Goal: Task Accomplishment & Management: Manage account settings

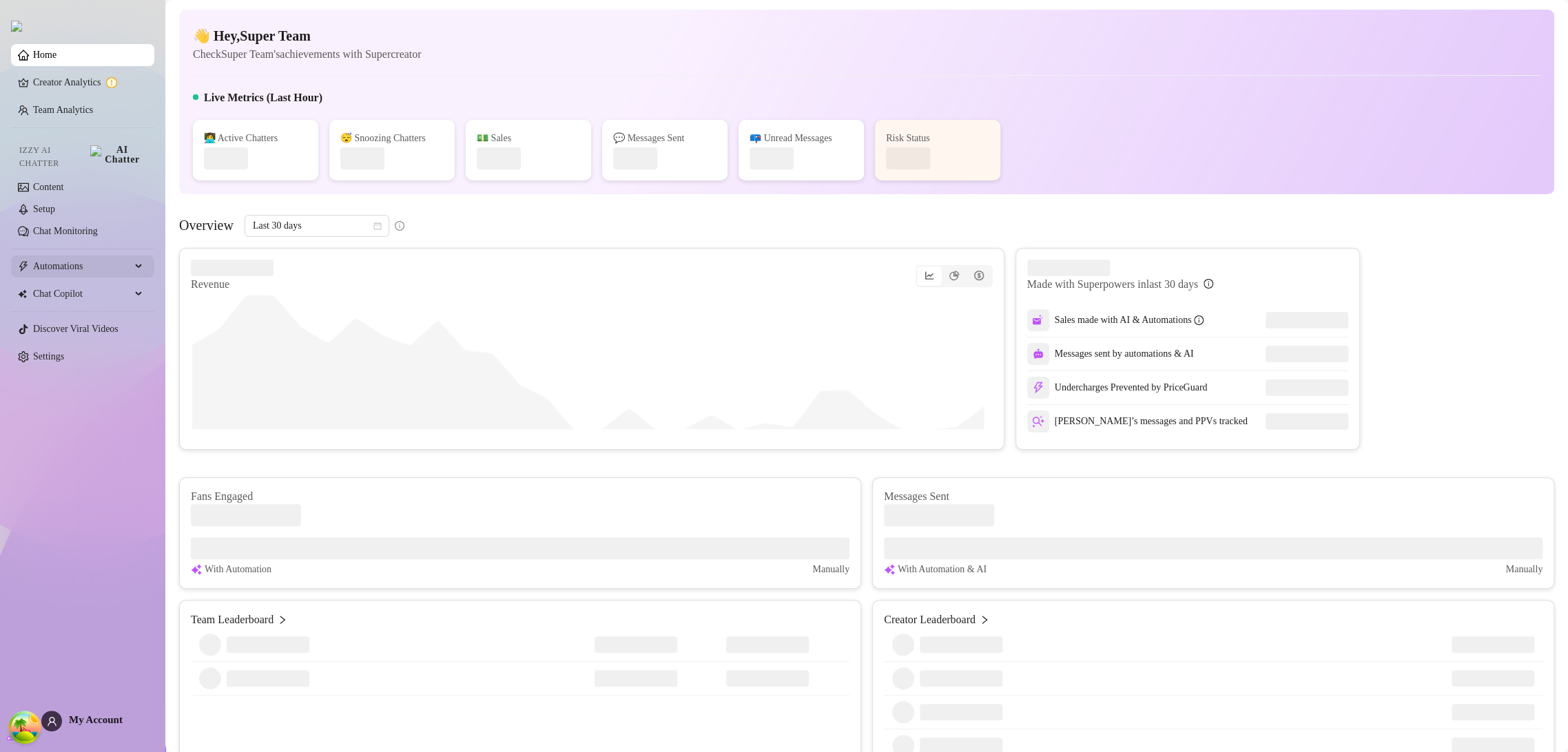
click at [112, 268] on span "Automations" at bounding box center [82, 266] width 97 height 22
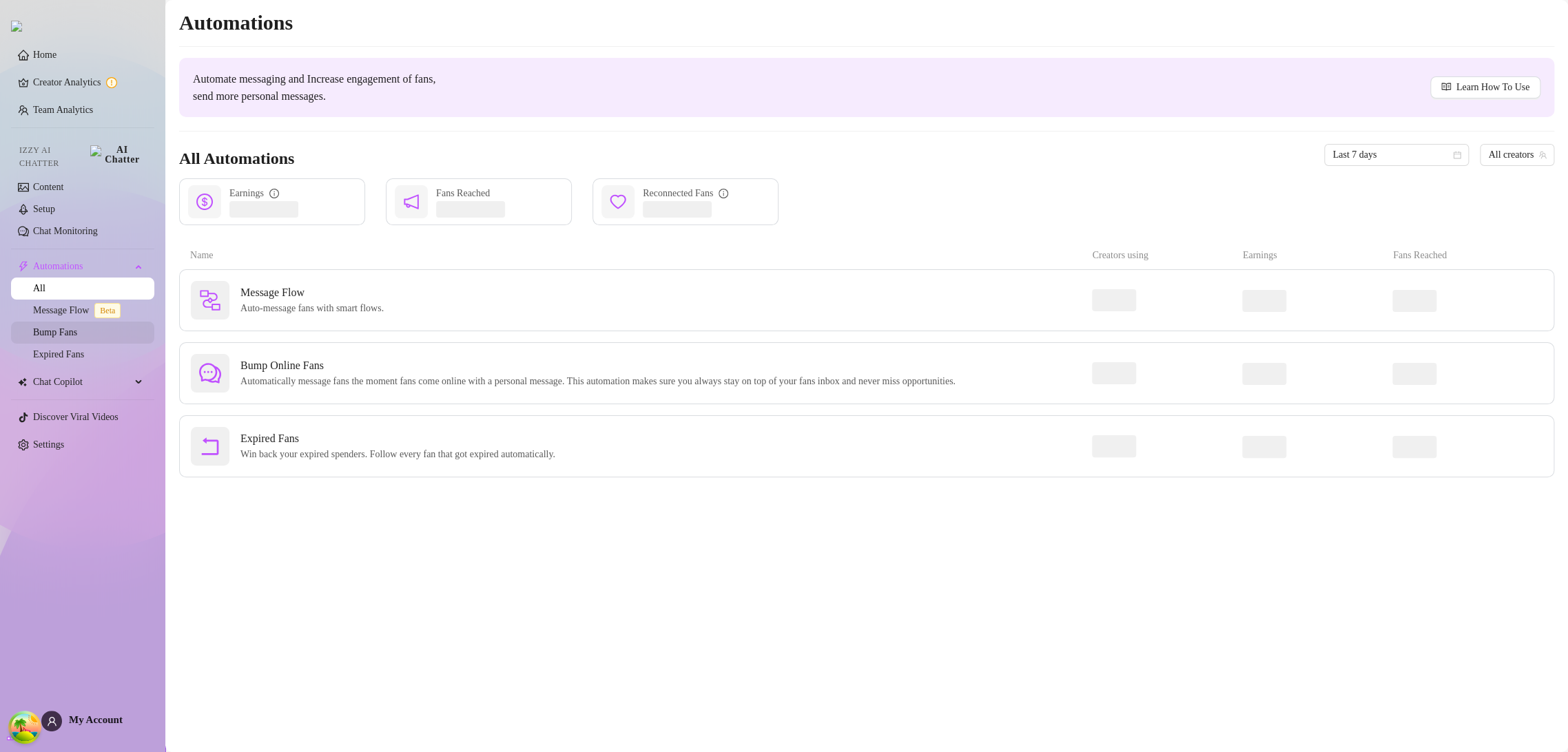
click at [77, 327] on link "Bump Fans" at bounding box center [55, 332] width 44 height 10
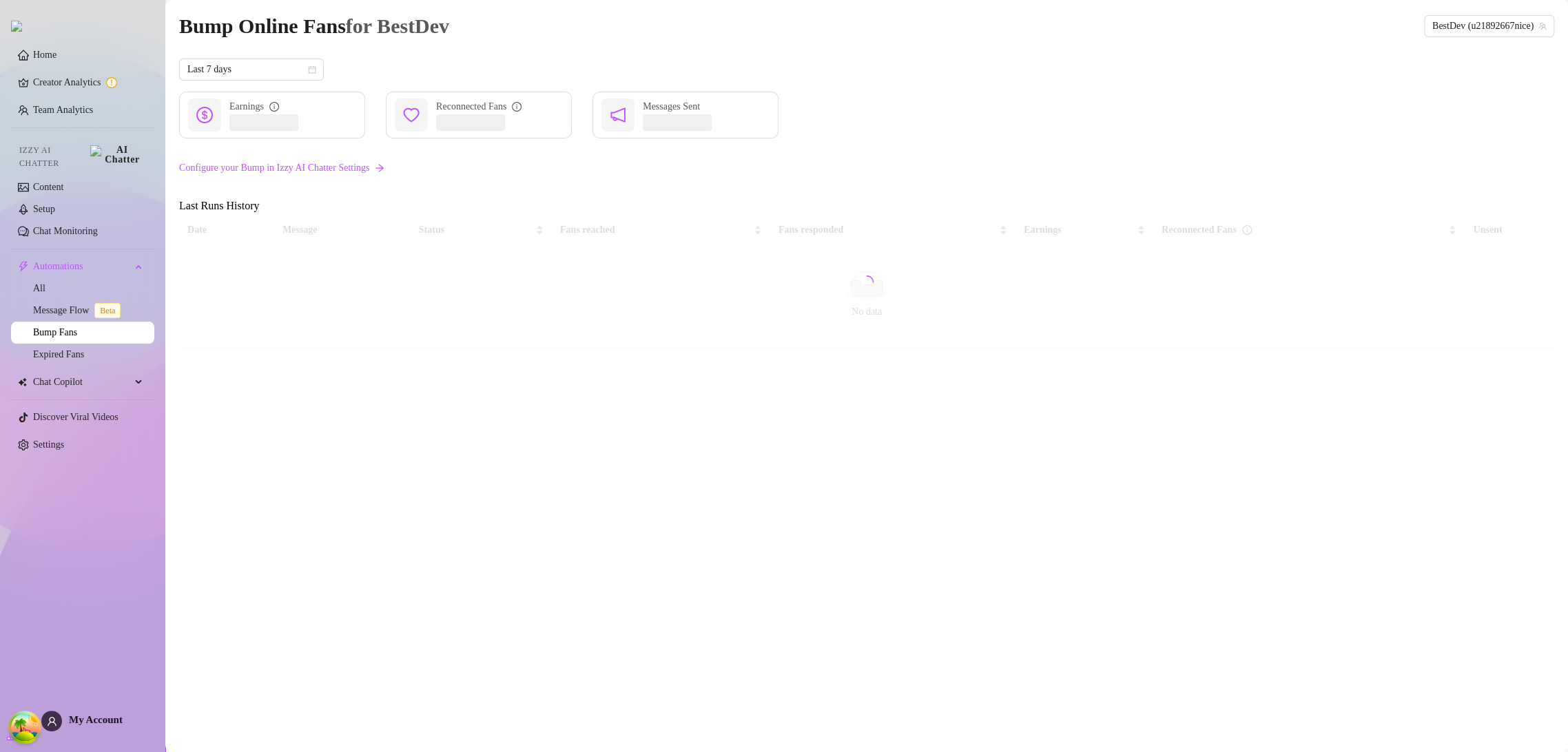
click at [114, 716] on span "My Account" at bounding box center [95, 720] width 53 height 11
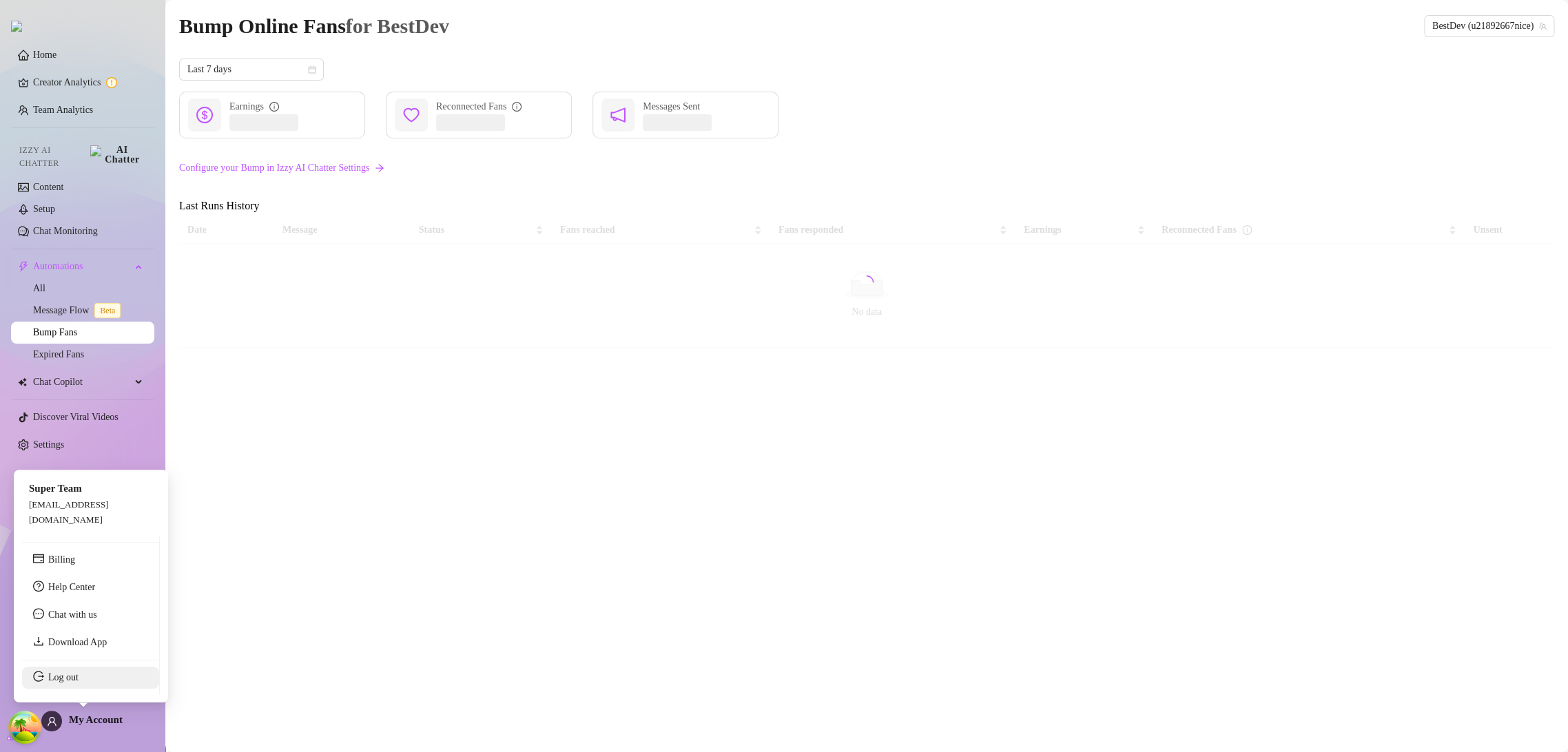
click at [79, 676] on link "Log out" at bounding box center [63, 677] width 30 height 10
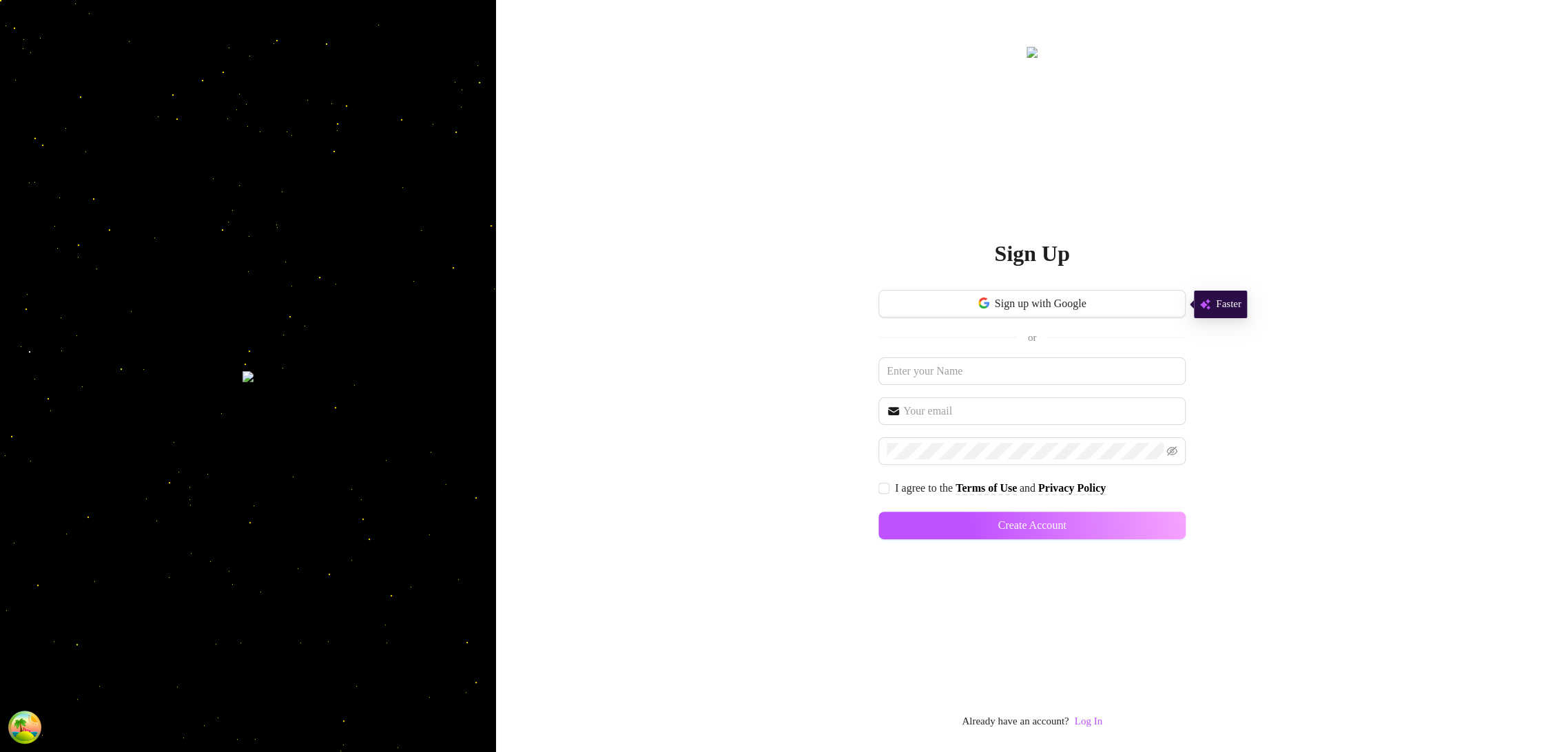
drag, startPoint x: 1102, startPoint y: 720, endPoint x: 1082, endPoint y: 656, distance: 67.1
click at [1102, 721] on link "Log In" at bounding box center [1088, 721] width 28 height 11
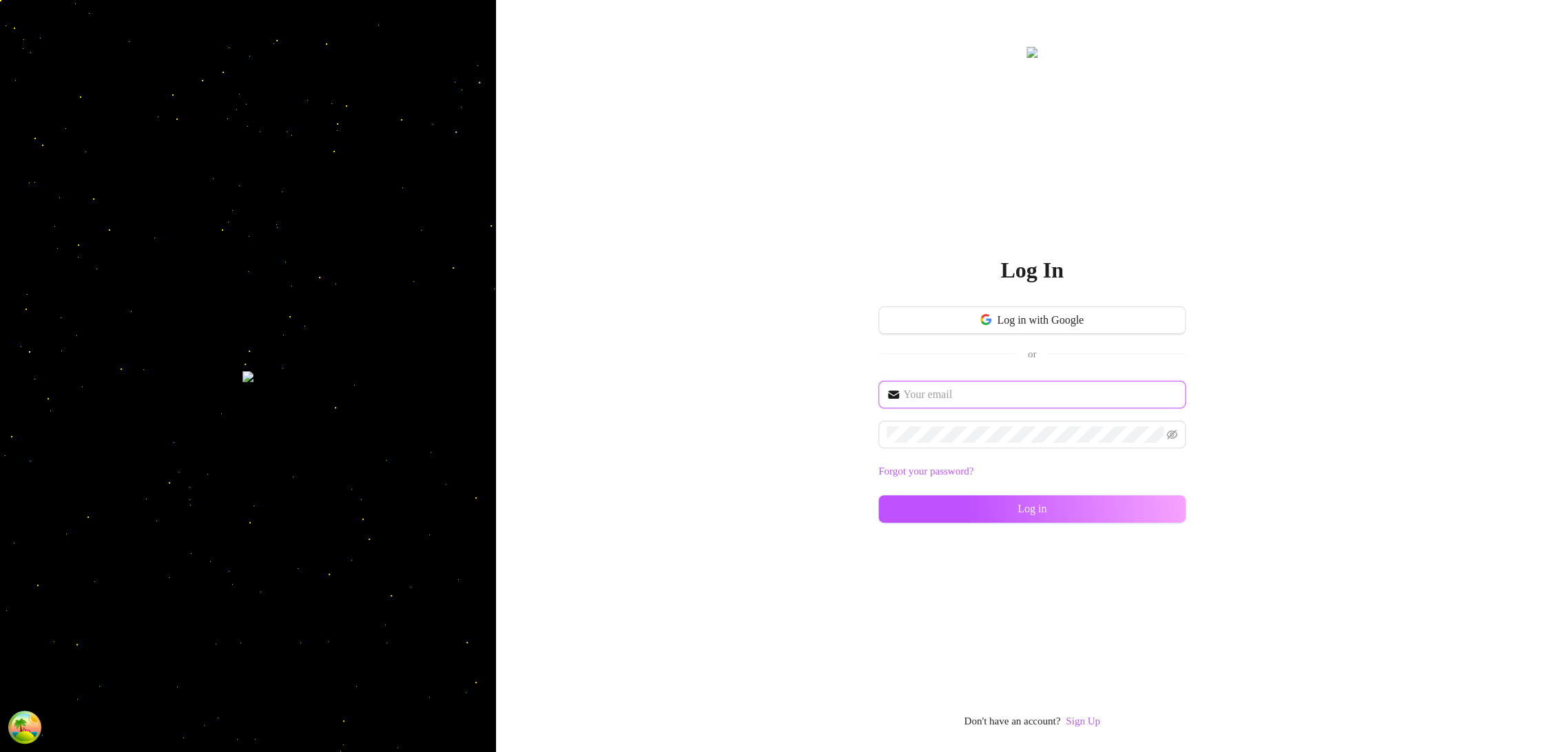
click at [958, 398] on input "text" at bounding box center [1040, 395] width 274 height 16
type input "im@supercreator.app"
click at [923, 508] on button "Log in" at bounding box center [1031, 509] width 307 height 28
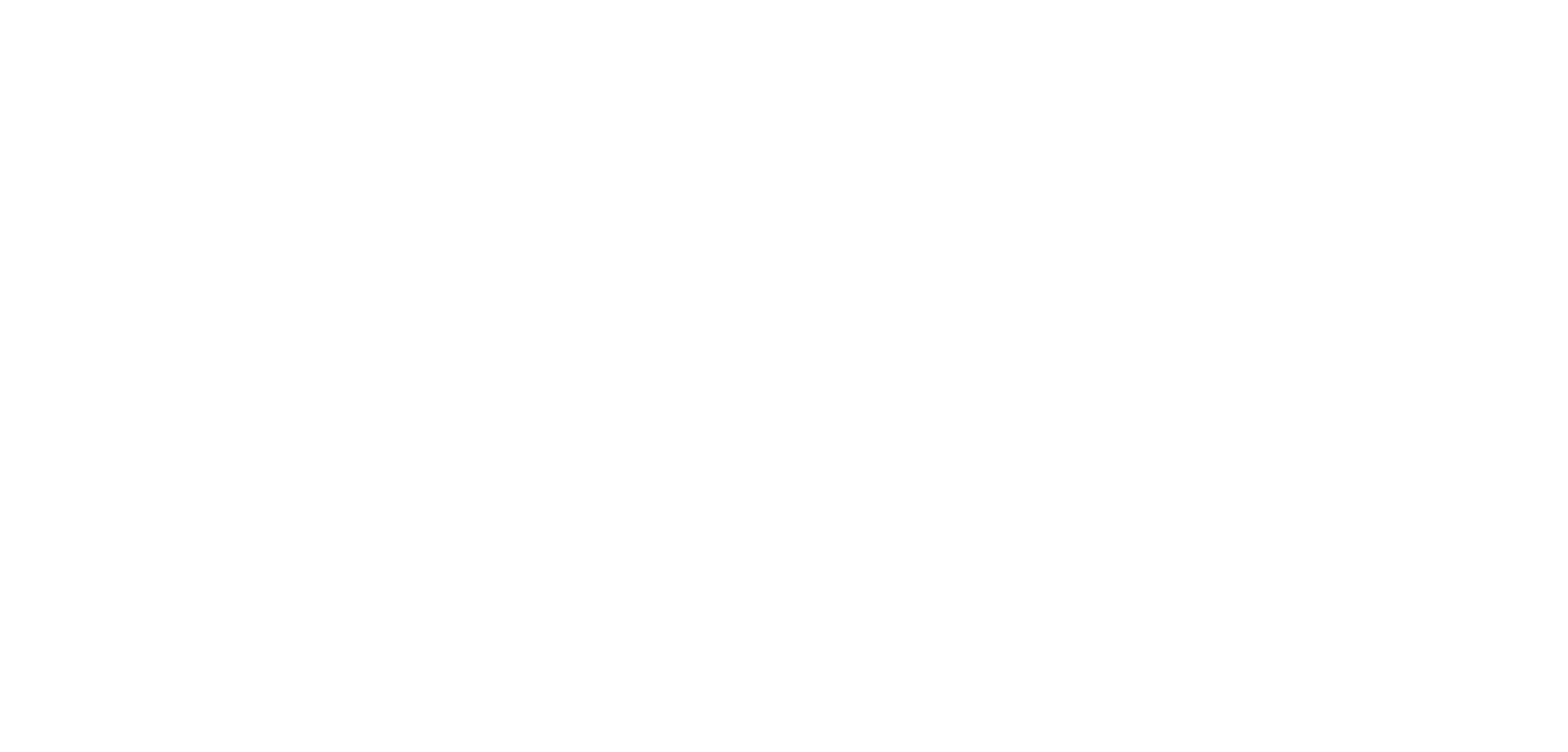
click at [1473, 0] on html at bounding box center [784, 0] width 1568 height 0
click at [1045, 0] on html at bounding box center [784, 0] width 1568 height 0
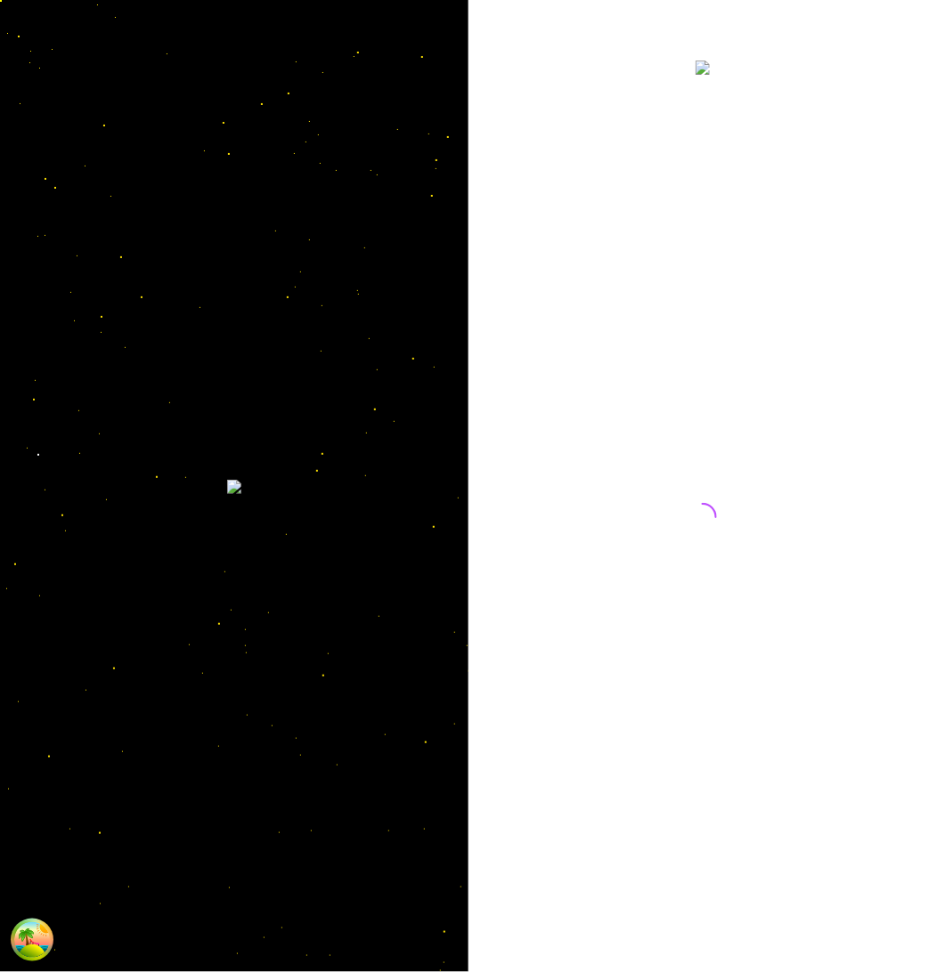
click at [651, 316] on div at bounding box center [702, 500] width 397 height 887
